Goal: Information Seeking & Learning: Check status

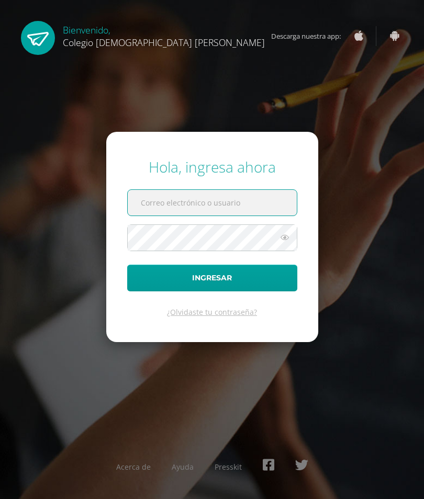
click at [224, 291] on button "Ingresar" at bounding box center [212, 278] width 170 height 27
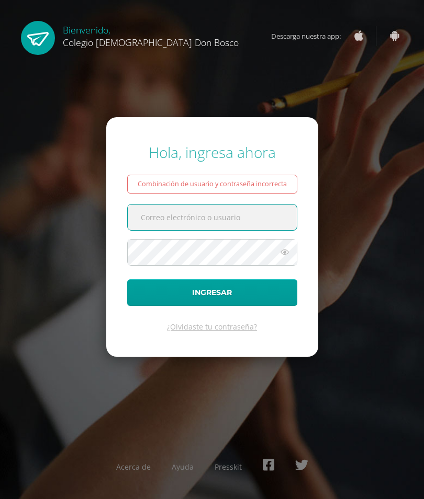
click at [227, 229] on input "text" at bounding box center [212, 218] width 169 height 26
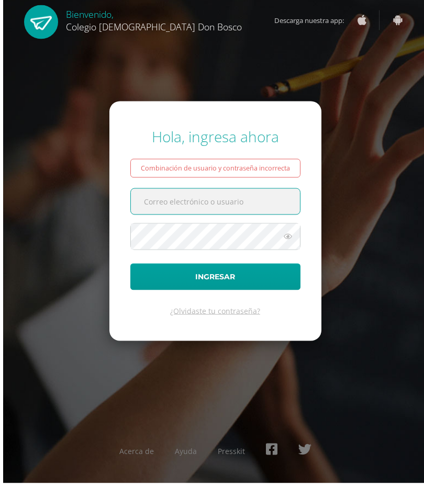
scroll to position [0, 4]
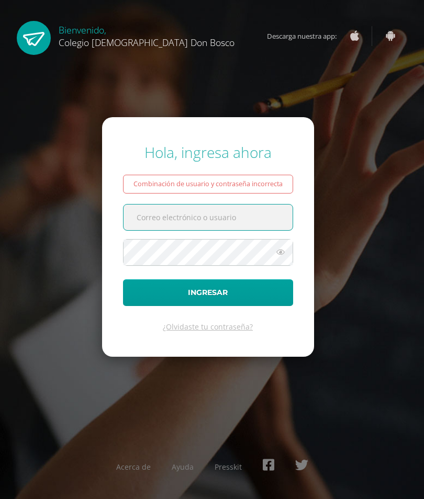
type input "s.rodas.1adb@gmail.com"
click at [208, 306] on button "Ingresar" at bounding box center [208, 292] width 170 height 27
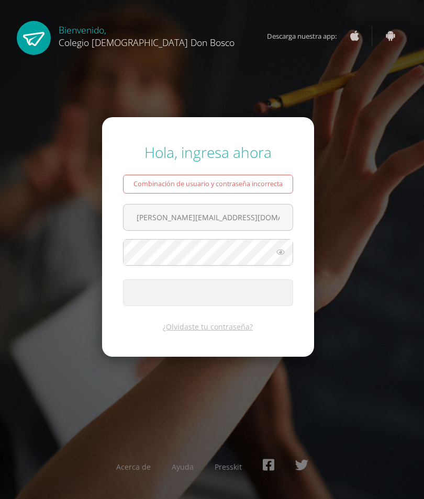
click at [229, 306] on span "submit" at bounding box center [207, 293] width 169 height 26
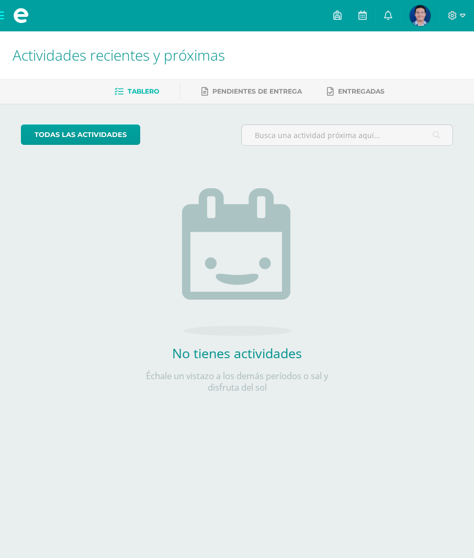
click at [431, 10] on span "Sebastian Eduardo Mi Perfil" at bounding box center [420, 15] width 25 height 21
click at [424, 21] on img at bounding box center [420, 15] width 21 height 21
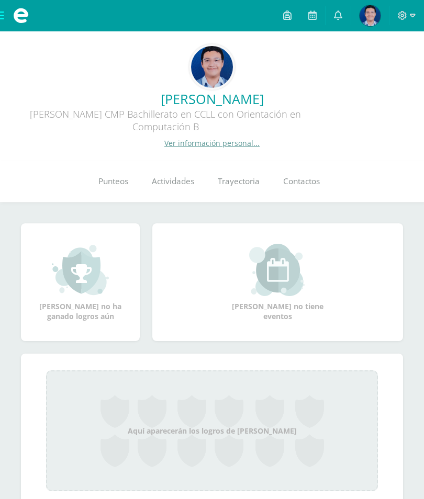
click at [116, 187] on span "Punteos" at bounding box center [113, 181] width 30 height 11
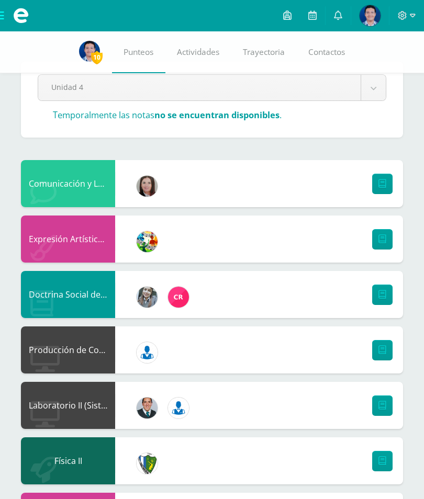
scroll to position [29, 0]
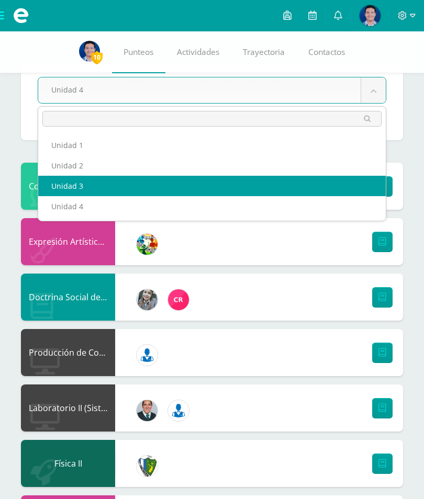
scroll to position [26, 0]
select select "Unidad 3"
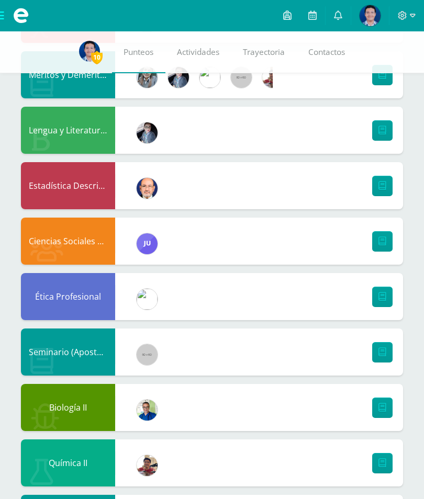
scroll to position [710, 0]
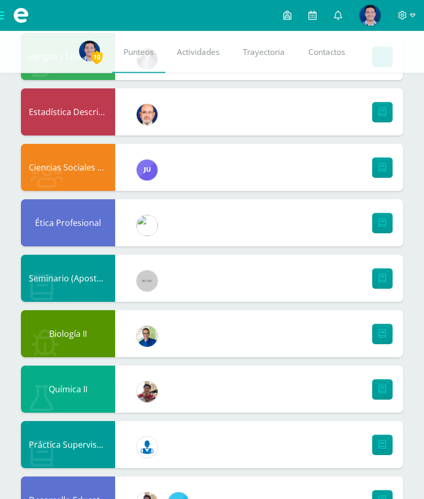
click at [89, 55] on img at bounding box center [89, 51] width 21 height 21
